Goal: Check status: Check status

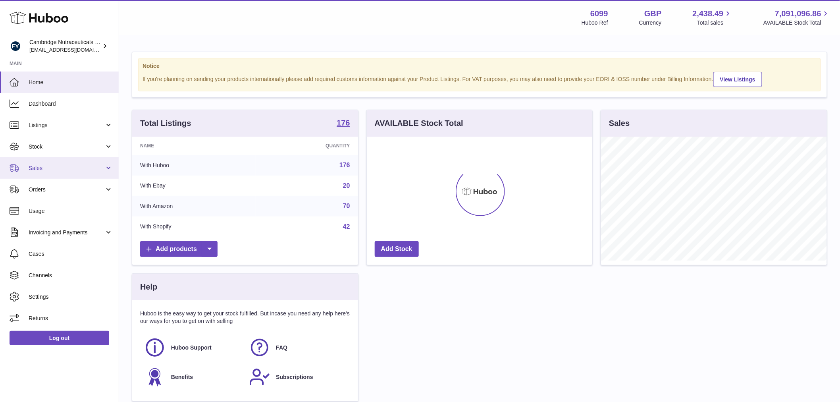
scroll to position [124, 225]
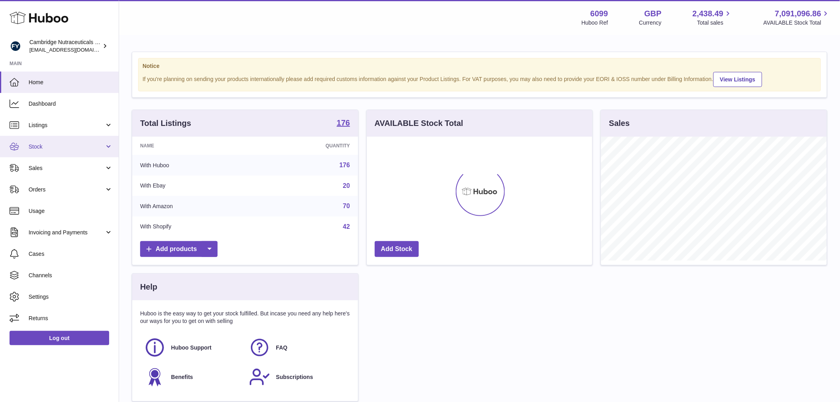
click at [54, 147] on span "Stock" at bounding box center [67, 147] width 76 height 8
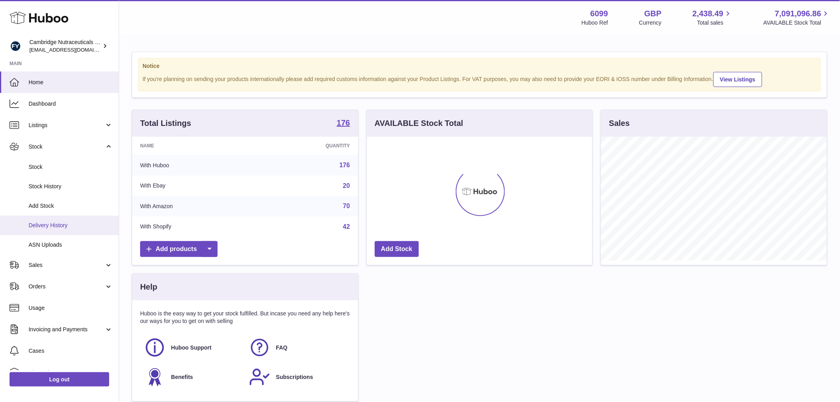
click at [74, 222] on span "Delivery History" at bounding box center [71, 226] width 84 height 8
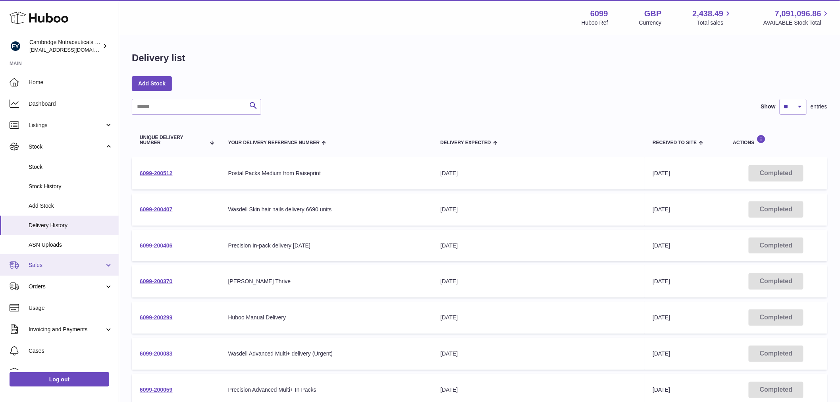
click at [68, 271] on link "Sales" at bounding box center [59, 264] width 119 height 21
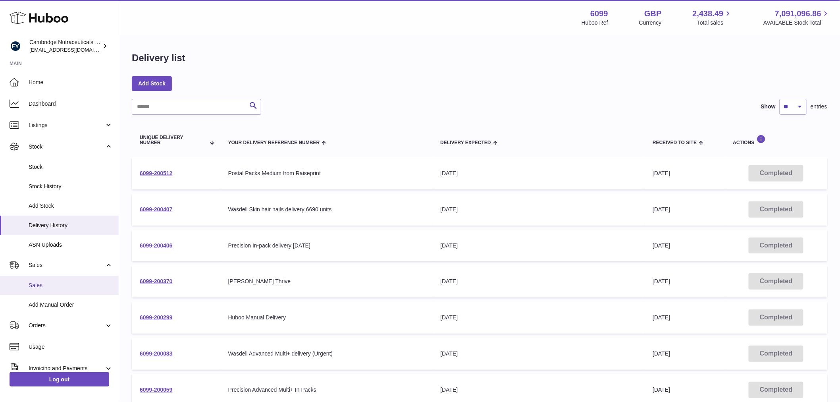
click at [64, 278] on link "Sales" at bounding box center [59, 284] width 119 height 19
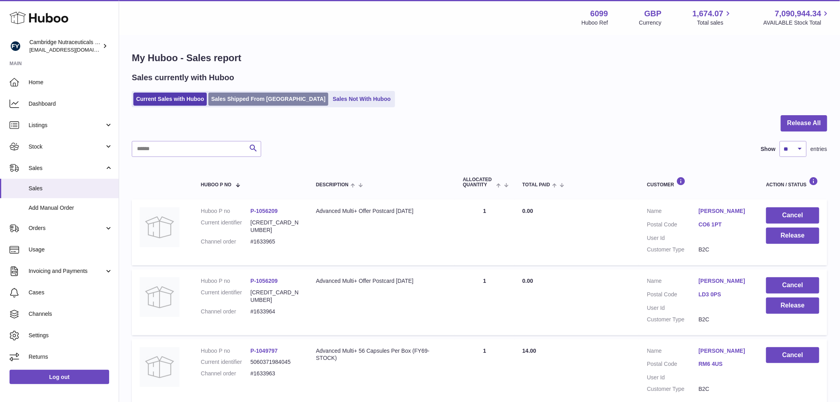
click at [245, 93] on link "Sales Shipped From [GEOGRAPHIC_DATA]" at bounding box center [268, 98] width 120 height 13
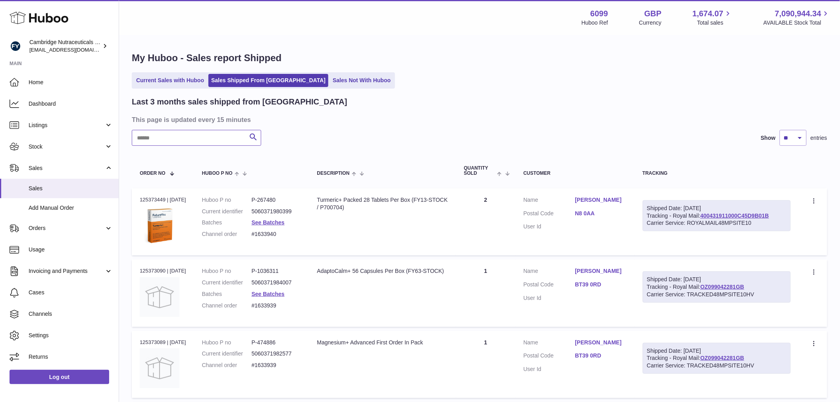
click at [161, 140] on input "text" at bounding box center [196, 138] width 129 height 16
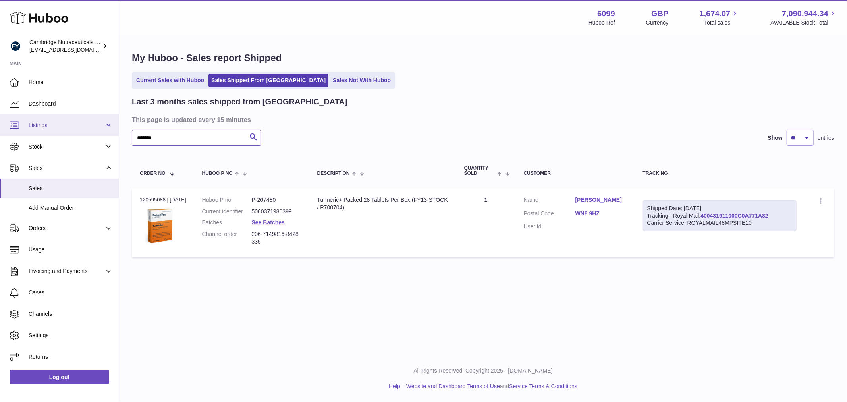
drag, startPoint x: 164, startPoint y: 137, endPoint x: 106, endPoint y: 134, distance: 58.4
click at [106, 134] on div "Huboo Cambridge Nutraceuticals Ltd [EMAIL_ADDRESS][DOMAIN_NAME] Main Home Dashb…" at bounding box center [423, 201] width 847 height 402
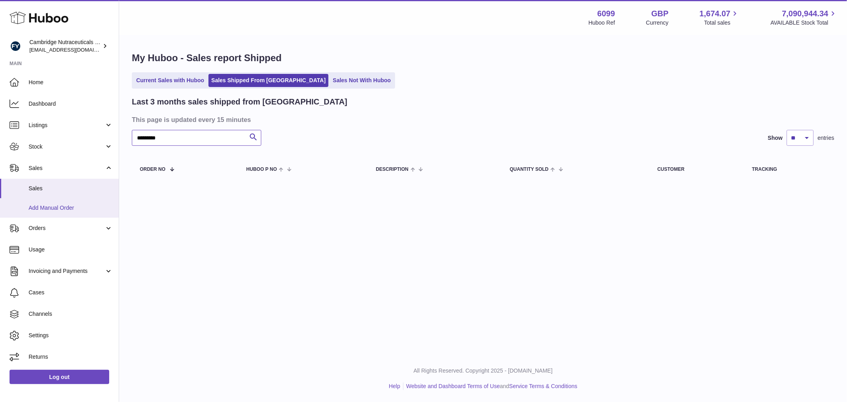
type input "*********"
